Goal: Navigation & Orientation: Find specific page/section

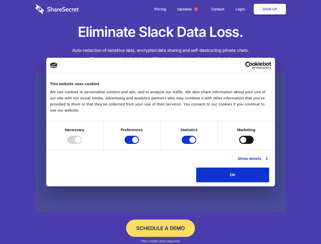
click at [82, 144] on div at bounding box center [74, 140] width 14 height 8
click at [139, 144] on input "Preferences" at bounding box center [132, 140] width 14 height 8
checkbox input "false"
click at [190, 144] on input "Statistics" at bounding box center [189, 140] width 14 height 8
checkbox input "false"
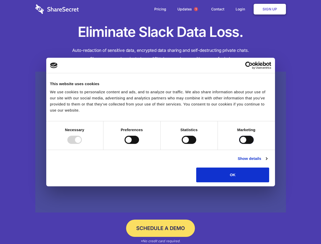
click at [239, 144] on input "Marketing" at bounding box center [246, 140] width 14 height 8
checkbox input "true"
click at [267, 162] on link "Show details" at bounding box center [253, 159] width 30 height 6
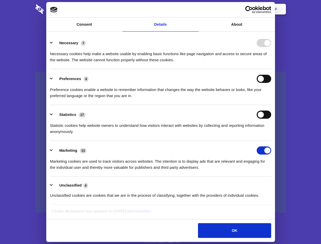
click at [271, 105] on li "Preferences 4 Preference cookies enable a website to remember information that …" at bounding box center [160, 87] width 221 height 36
click at [196, 9] on span "1" at bounding box center [196, 9] width 4 height 4
